Goal: Understand process/instructions: Learn how to perform a task or action

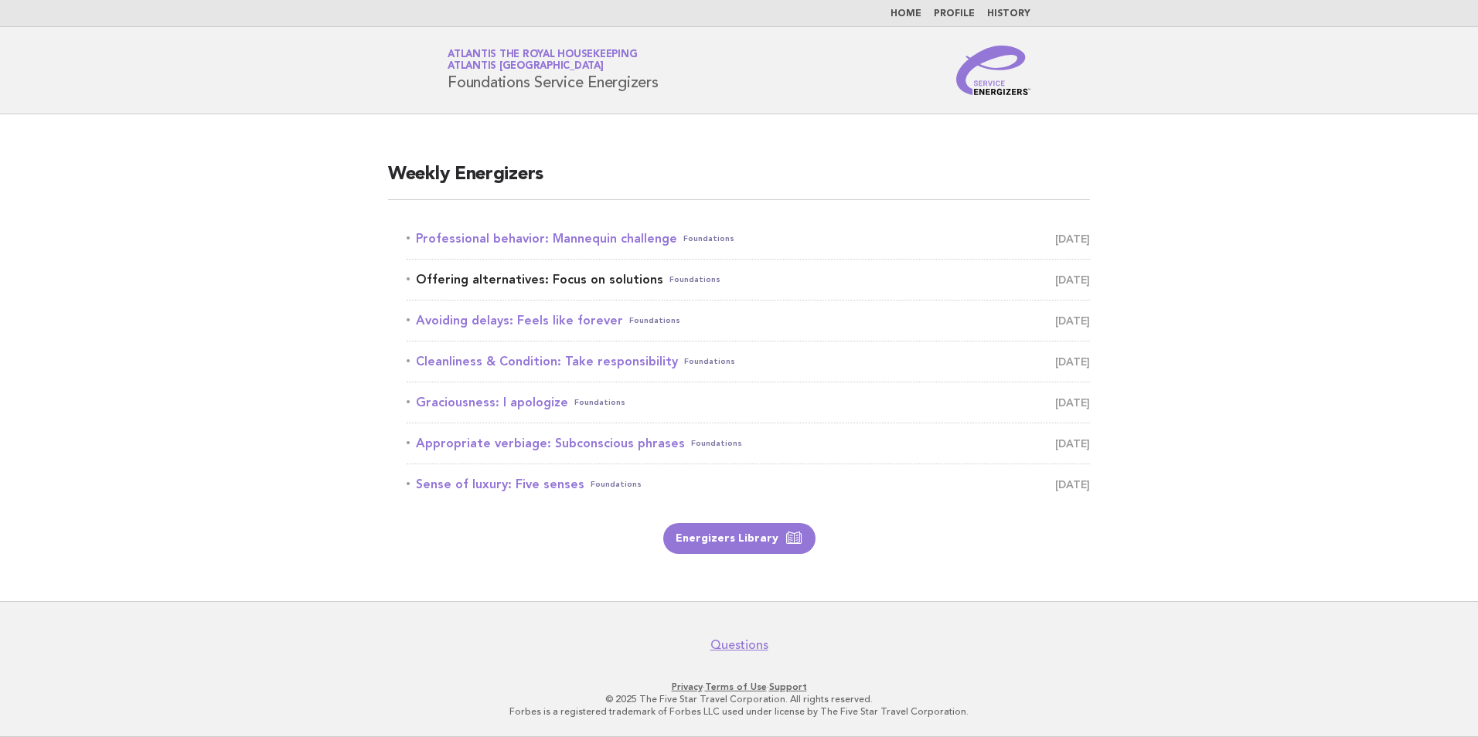
click at [510, 277] on link "Offering alternatives: Focus on solutions Foundations [DATE]" at bounding box center [747, 280] width 683 height 22
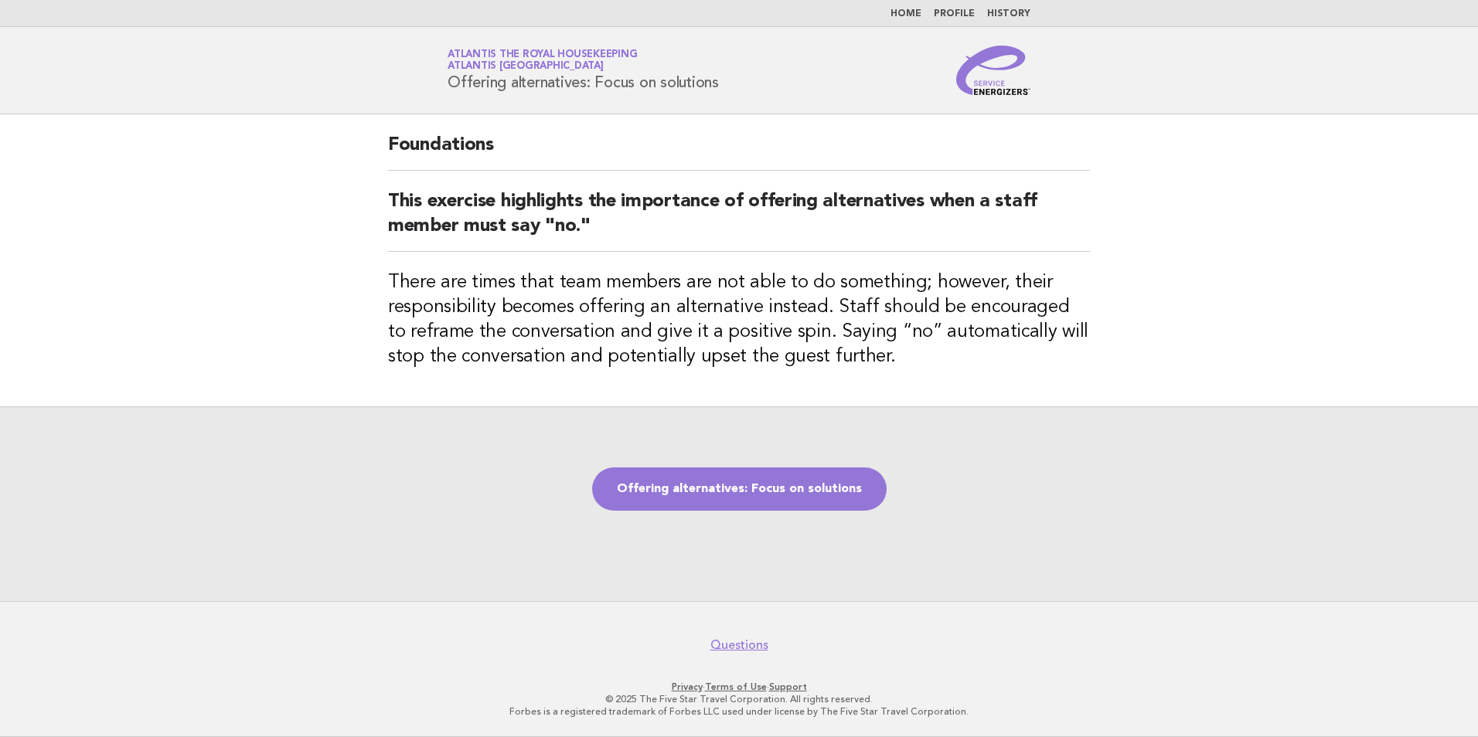
click at [1151, 437] on div "Offering alternatives: Focus on solutions" at bounding box center [739, 503] width 1478 height 195
click at [717, 487] on link "Offering alternatives: Focus on solutions" at bounding box center [739, 489] width 294 height 43
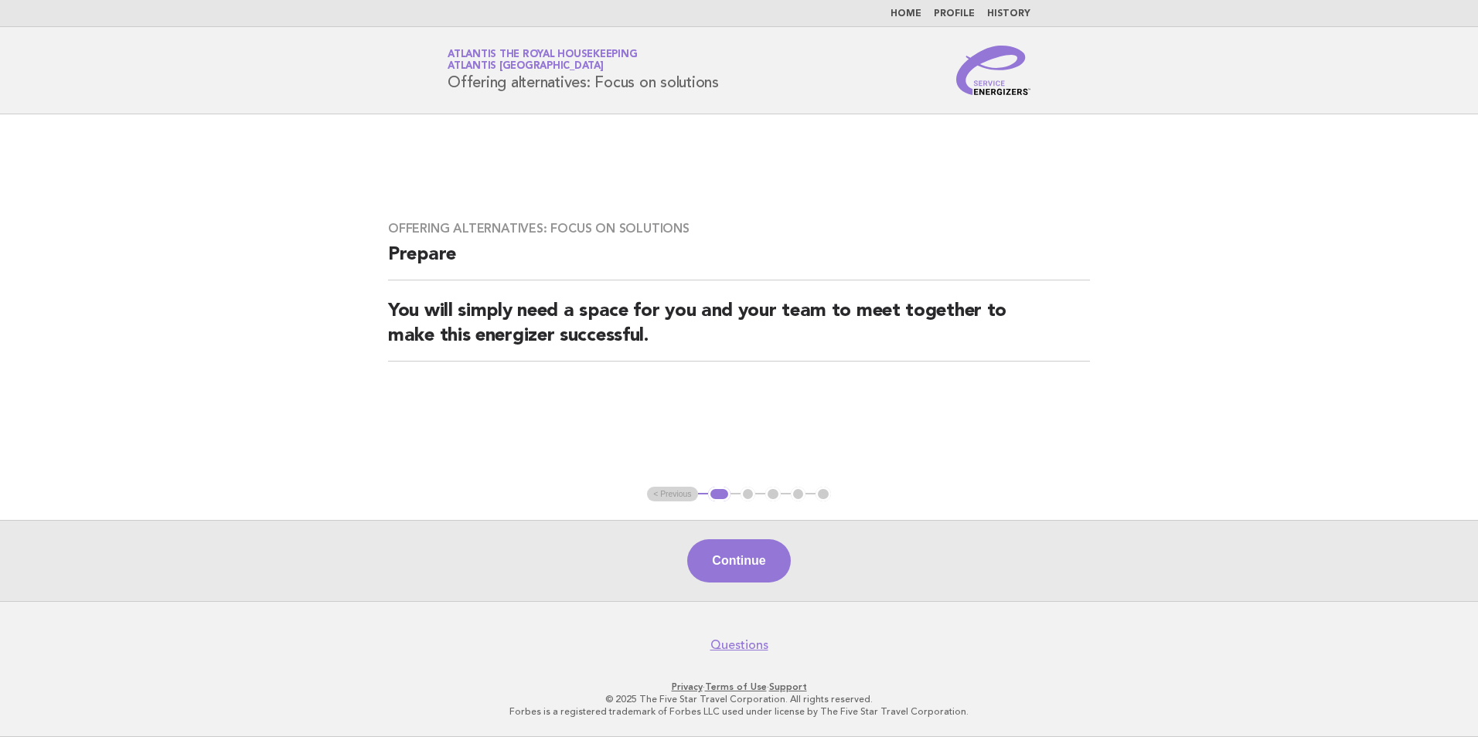
click at [751, 495] on ul "< Previous 1 2 3 4 5" at bounding box center [739, 494] width 184 height 15
click at [750, 563] on button "Continue" at bounding box center [738, 560] width 103 height 43
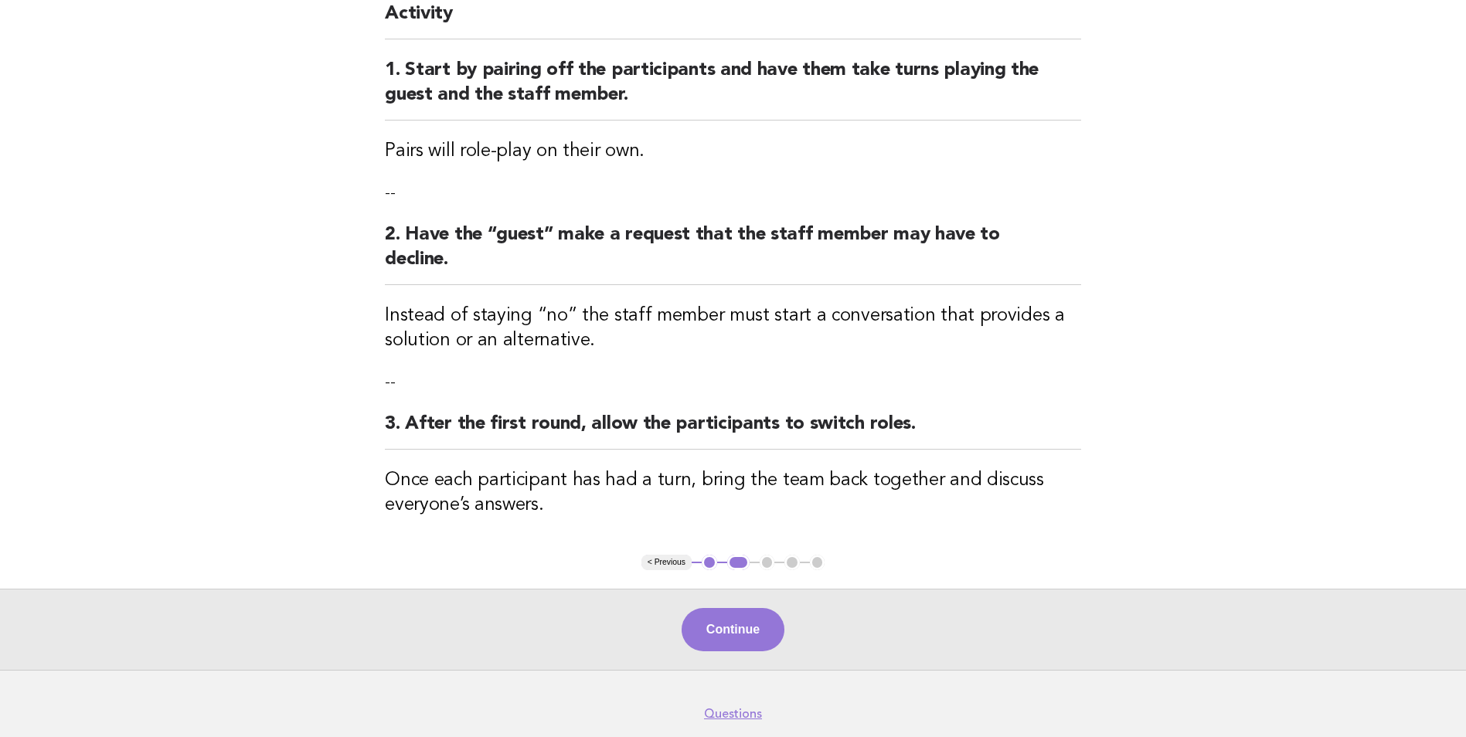
scroll to position [155, 0]
click at [746, 627] on button "Continue" at bounding box center [733, 628] width 103 height 43
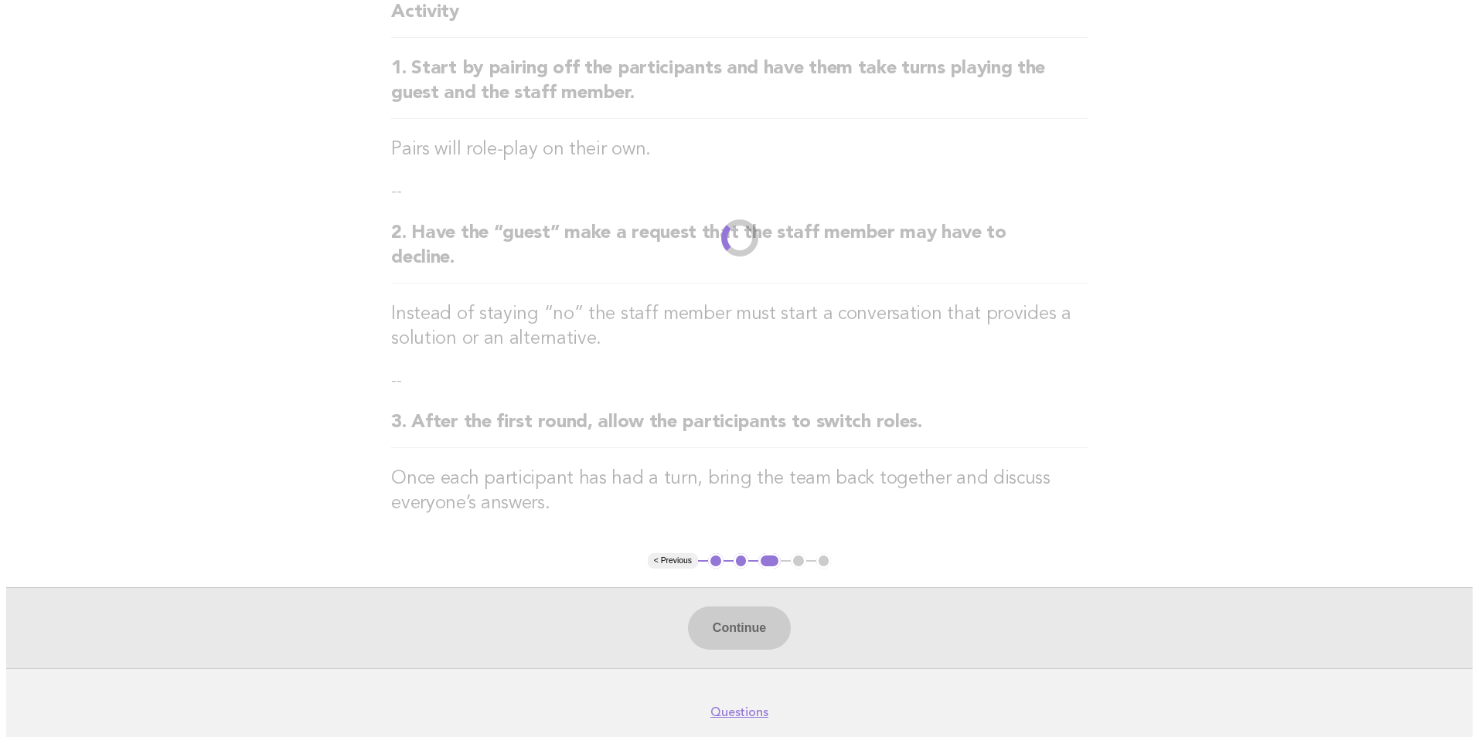
scroll to position [0, 0]
